Goal: Navigation & Orientation: Find specific page/section

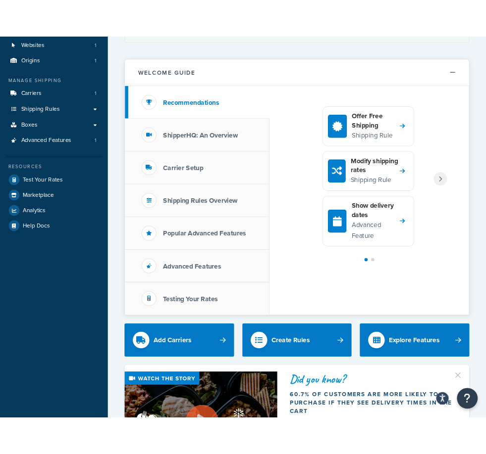
scroll to position [49, 0]
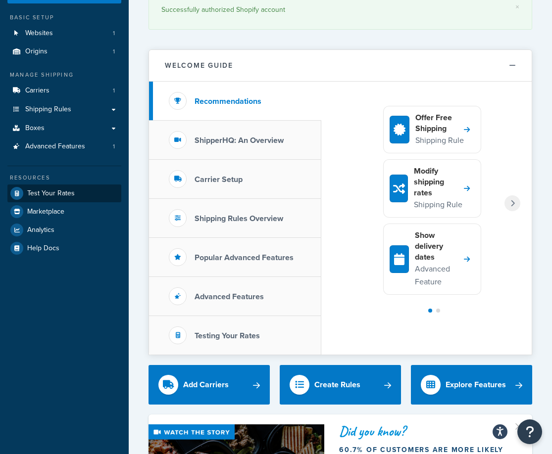
drag, startPoint x: 0, startPoint y: 195, endPoint x: 7, endPoint y: 195, distance: 7.4
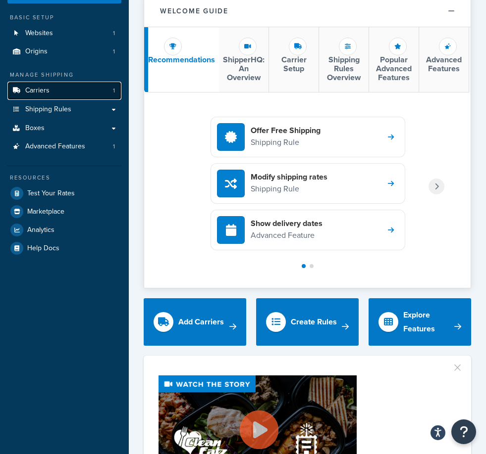
click at [61, 96] on link "Carriers 1" at bounding box center [64, 91] width 114 height 18
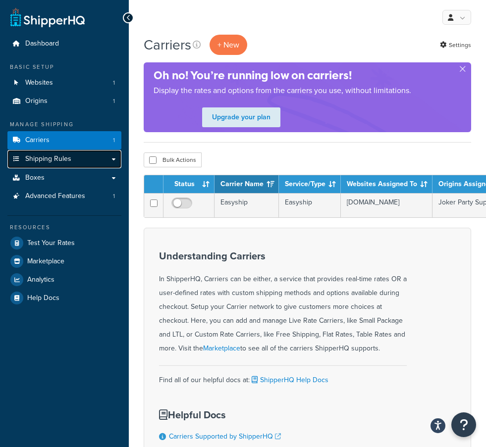
click at [70, 156] on link "Shipping Rules" at bounding box center [64, 159] width 114 height 18
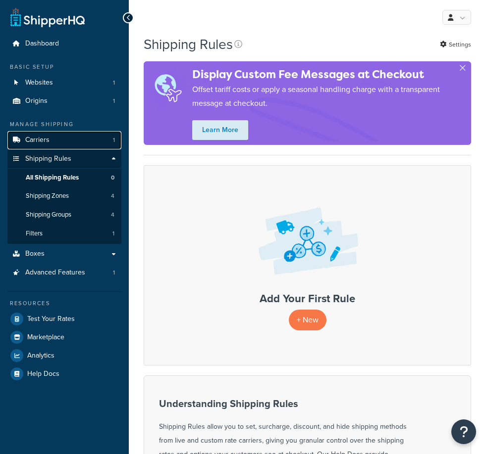
click at [56, 144] on link "Carriers 1" at bounding box center [64, 140] width 114 height 18
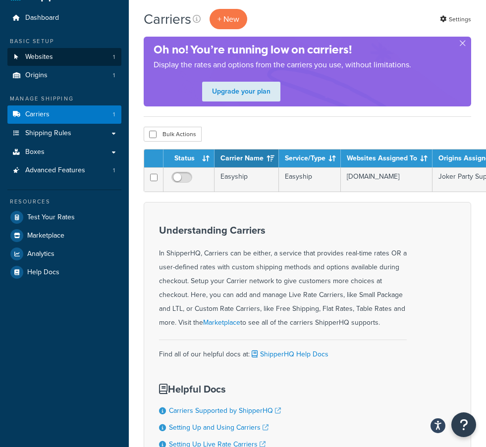
scroll to position [49, 0]
